Goal: Find specific page/section: Find specific page/section

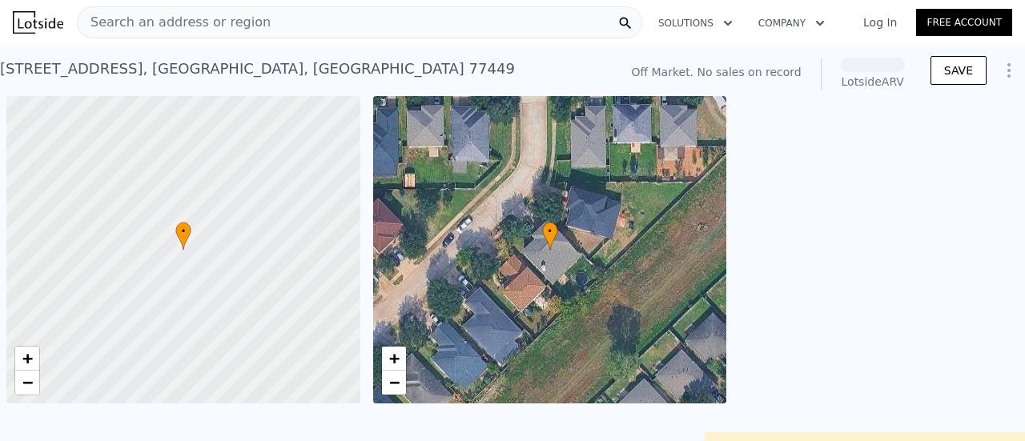
scroll to position [0, 6]
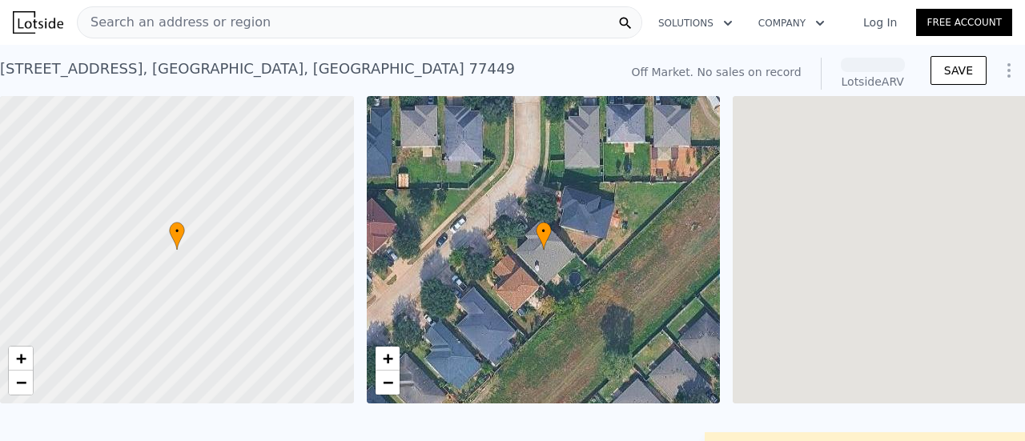
click at [307, 30] on div "Search an address or region" at bounding box center [359, 22] width 565 height 32
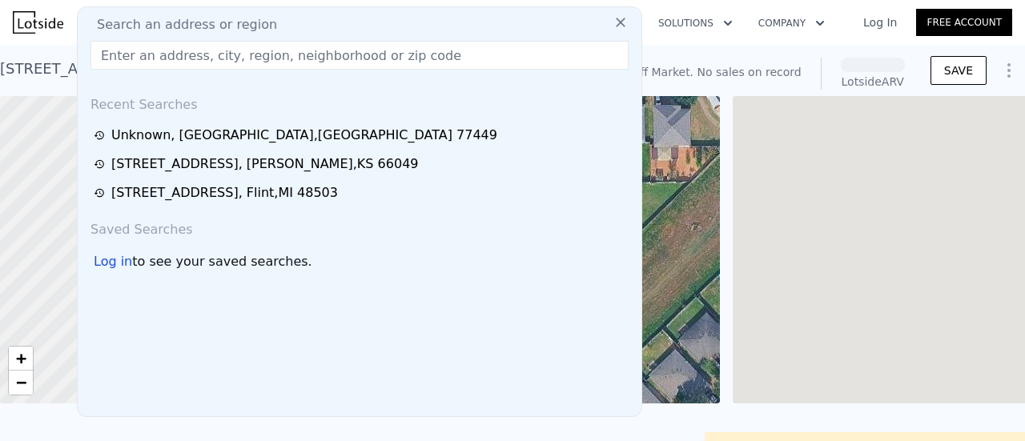
click at [307, 30] on div "Search an address or region" at bounding box center [359, 24] width 551 height 19
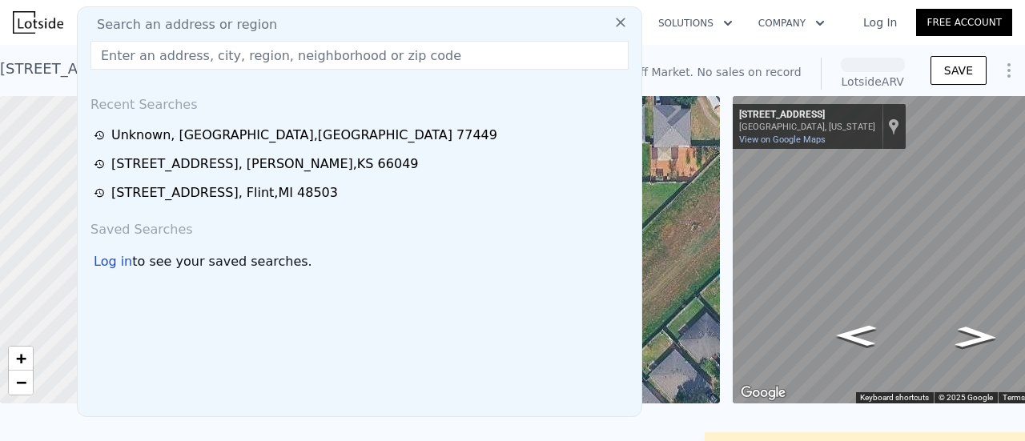
click at [303, 41] on input "text" at bounding box center [359, 55] width 538 height 29
paste input "[STREET_ADDRESS][US_STATE]"
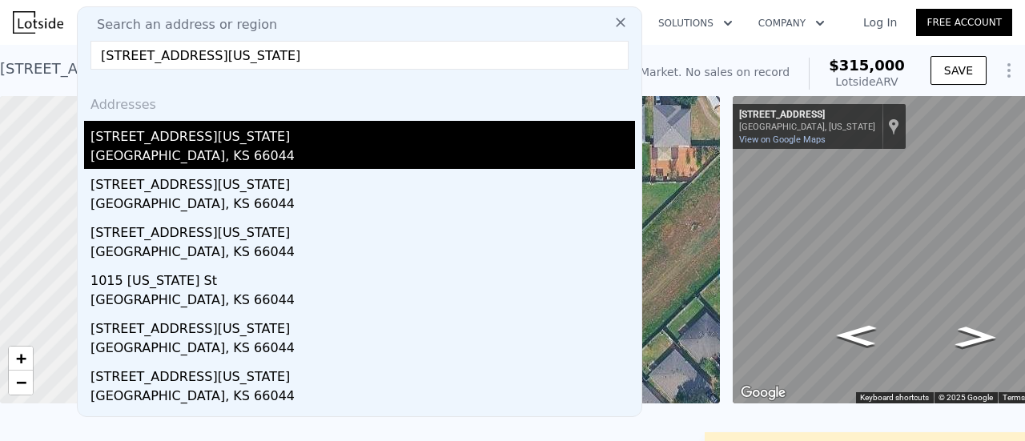
type input "[STREET_ADDRESS][US_STATE]"
click at [293, 123] on div "[STREET_ADDRESS][US_STATE]" at bounding box center [362, 134] width 545 height 26
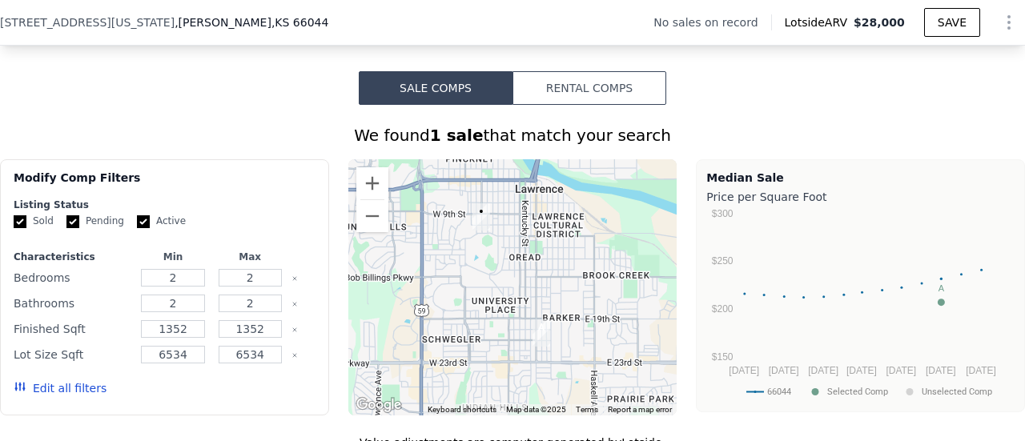
scroll to position [1201, 0]
